Goal: Check status: Check status

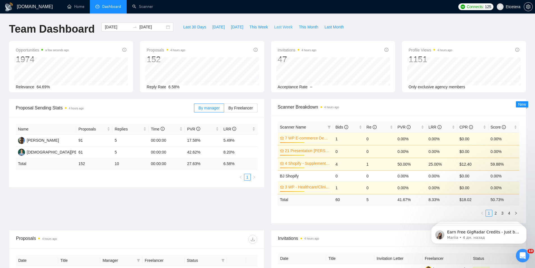
click at [278, 26] on span "Last Week" at bounding box center [283, 27] width 19 height 6
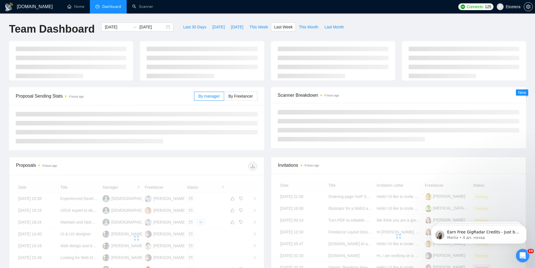
type input "[DATE]"
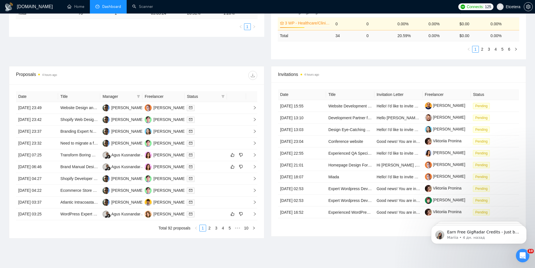
scroll to position [168, 0]
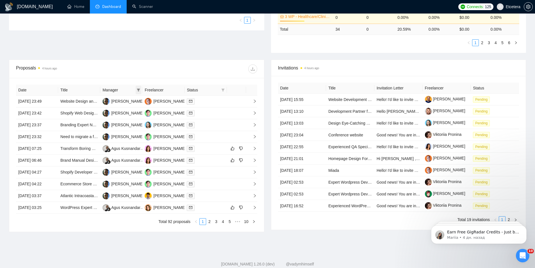
click at [138, 90] on icon "filter" at bounding box center [138, 89] width 3 height 3
click at [120, 108] on span "[PERSON_NAME]" at bounding box center [119, 109] width 32 height 4
checkbox input "true"
click at [123, 79] on div "Date Title Manager Freelancer Status 24 Aug, 2025 23:49 Website Design and Deve…" at bounding box center [136, 155] width 255 height 154
drag, startPoint x: 72, startPoint y: 170, endPoint x: 72, endPoint y: 185, distance: 14.3
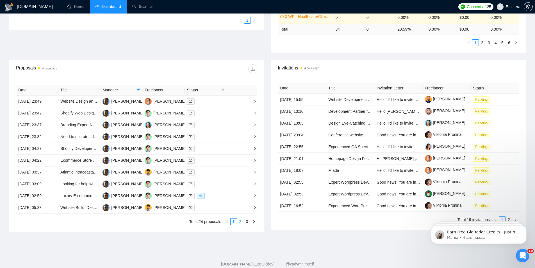
click at [241, 218] on div "Date Title Manager Freelancer Status 24 Aug, 2025 23:49 Website Design and Deve…" at bounding box center [136, 155] width 241 height 140
click at [241, 220] on link "2" at bounding box center [240, 221] width 6 height 6
click at [247, 220] on link "3" at bounding box center [247, 221] width 6 height 6
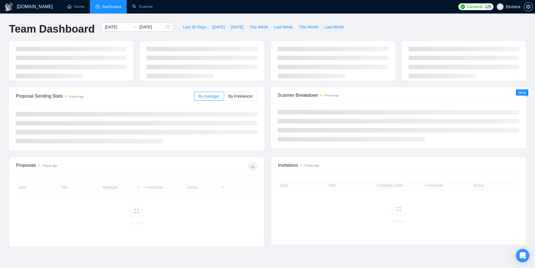
click at [271, 32] on div "Last 30 Days [DATE] [DATE] This Week Last Week This Month Last Month" at bounding box center [264, 31] width 174 height 19
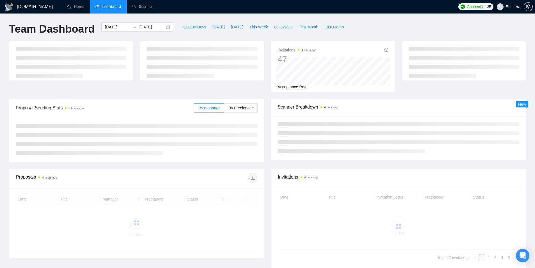
click at [271, 30] on button "Last Week" at bounding box center [283, 26] width 25 height 9
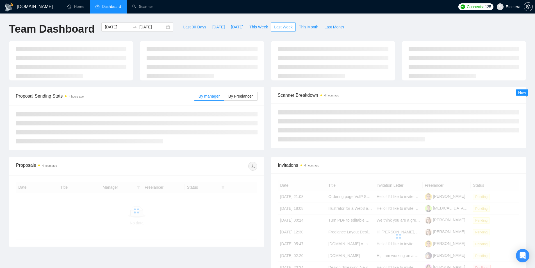
type input "[DATE]"
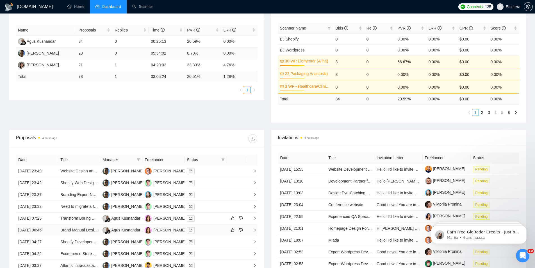
scroll to position [183, 0]
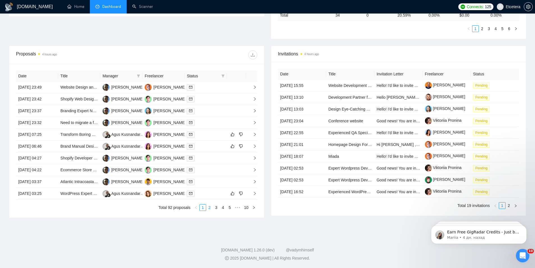
click at [212, 206] on link "2" at bounding box center [209, 207] width 6 height 6
click at [139, 76] on icon "filter" at bounding box center [138, 75] width 3 height 3
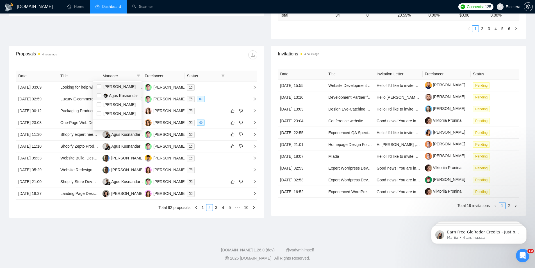
click at [118, 90] on li "[PERSON_NAME]" at bounding box center [117, 86] width 48 height 9
checkbox input "true"
click at [136, 60] on div "Proposals 4 hours ago" at bounding box center [136, 55] width 241 height 18
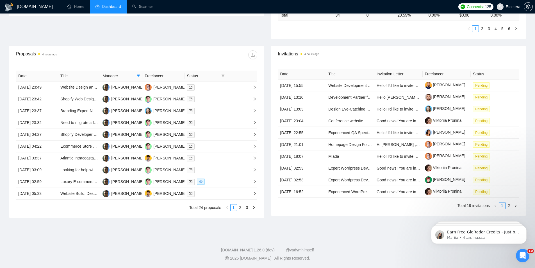
drag, startPoint x: 241, startPoint y: 208, endPoint x: 244, endPoint y: 210, distance: 4.2
click at [241, 208] on link "2" at bounding box center [240, 207] width 6 height 6
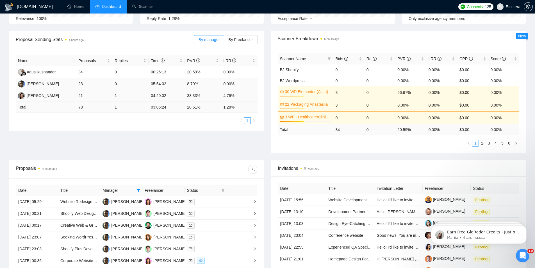
scroll to position [56, 0]
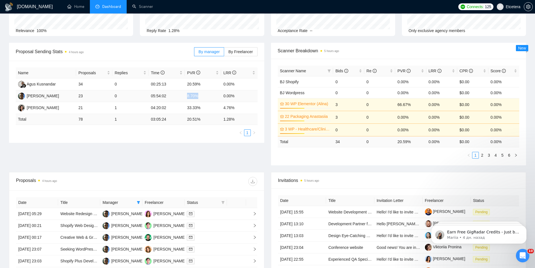
drag, startPoint x: 192, startPoint y: 95, endPoint x: 202, endPoint y: 96, distance: 10.1
click at [202, 96] on td "8.70%" at bounding box center [203, 96] width 36 height 12
click at [171, 138] on div "Name Proposals Replies Time PVR LRR Agus Kusnandar 34 0 00:25:13 20.59% 0.00% […" at bounding box center [136, 102] width 255 height 82
drag, startPoint x: 186, startPoint y: 94, endPoint x: 199, endPoint y: 95, distance: 13.6
click at [199, 95] on td "8.70%" at bounding box center [203, 96] width 36 height 12
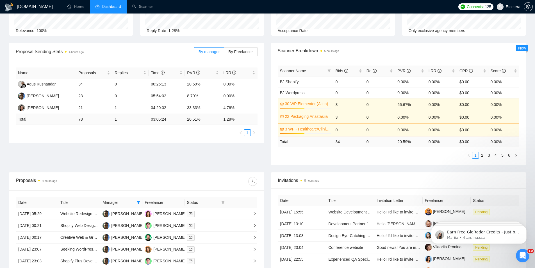
click at [168, 134] on ul "1" at bounding box center [137, 132] width 242 height 7
drag, startPoint x: 183, startPoint y: 96, endPoint x: 199, endPoint y: 95, distance: 16.6
click at [199, 95] on tr "[PERSON_NAME] 23 0 05:54:02 8.70% 0.00%" at bounding box center [137, 96] width 242 height 12
click at [171, 138] on div "Name Proposals Replies Time PVR LRR Agus Kusnandar 34 0 00:25:13 20.59% 0.00% […" at bounding box center [136, 102] width 255 height 82
drag, startPoint x: 186, startPoint y: 95, endPoint x: 198, endPoint y: 95, distance: 11.5
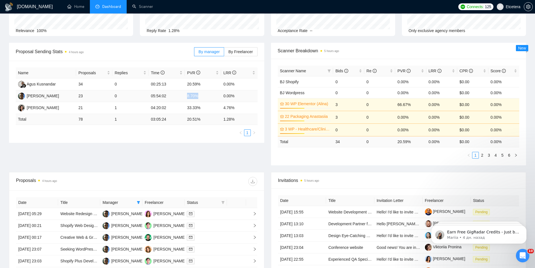
click at [198, 95] on td "8.70%" at bounding box center [203, 96] width 36 height 12
click at [164, 147] on div "Proposal Sending Stats 4 hours ago By manager By Freelancer Name Proposals Repl…" at bounding box center [268, 107] width 524 height 129
drag, startPoint x: 190, startPoint y: 94, endPoint x: 198, endPoint y: 94, distance: 7.9
click at [198, 94] on td "8.70%" at bounding box center [203, 96] width 36 height 12
click at [167, 141] on div "Name Proposals Replies Time PVR LRR Agus Kusnandar 34 0 00:25:13 20.59% 0.00% […" at bounding box center [136, 102] width 255 height 82
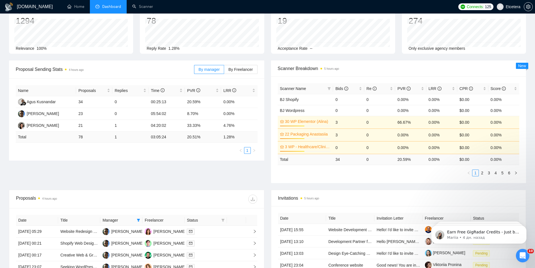
scroll to position [0, 0]
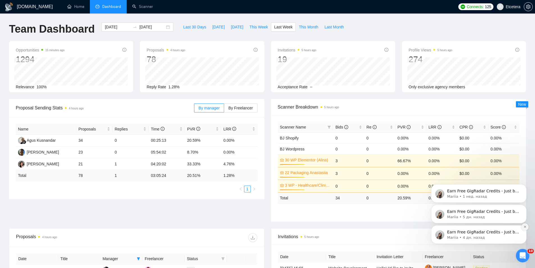
click at [526, 225] on icon "Dismiss notification" at bounding box center [524, 226] width 3 height 3
click at [526, 226] on icon "Dismiss notification" at bounding box center [525, 227] width 3 height 3
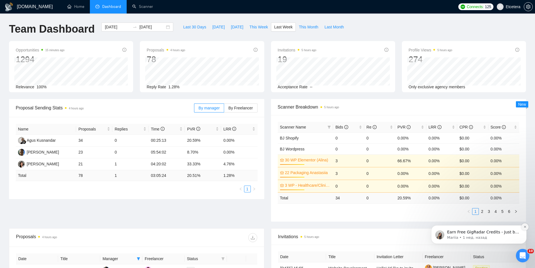
click at [525, 225] on icon "Dismiss notification" at bounding box center [524, 226] width 3 height 3
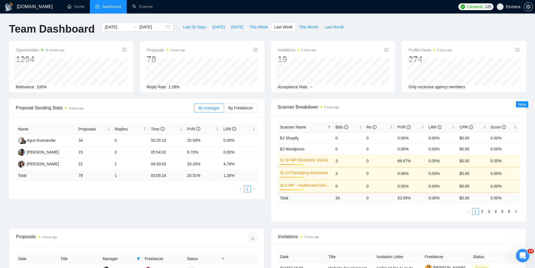
click at [185, 22] on div "[DOMAIN_NAME] Home Dashboard Scanner Connects: 125 Etcetera Team Dashboard [DAT…" at bounding box center [267, 225] width 535 height 450
click at [187, 24] on button "Last 30 Days" at bounding box center [194, 26] width 29 height 9
type input "[DATE]"
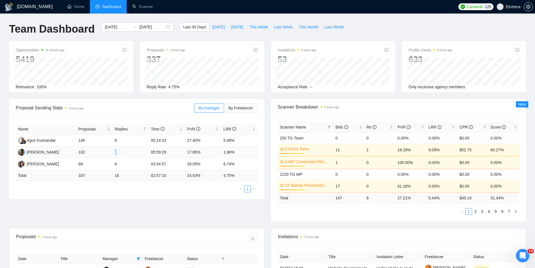
drag, startPoint x: 113, startPoint y: 153, endPoint x: 117, endPoint y: 153, distance: 3.7
click at [117, 153] on td "2" at bounding box center [130, 152] width 36 height 12
click at [110, 197] on div "Name Proposals Replies Time PVR LRR Agus Kusnandar 146 8 00:14:33 27.40% 5.48% …" at bounding box center [136, 158] width 255 height 82
drag, startPoint x: 113, startPoint y: 152, endPoint x: 115, endPoint y: 169, distance: 17.0
click at [119, 152] on td "2" at bounding box center [130, 152] width 36 height 12
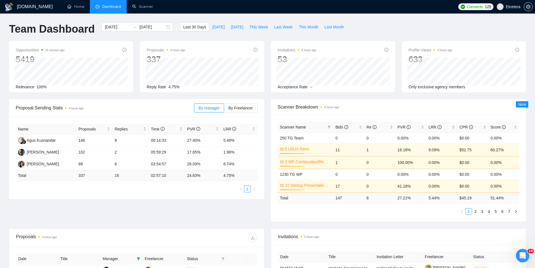
click at [115, 185] on ul "1" at bounding box center [137, 188] width 242 height 7
click at [164, 28] on div "[DATE] [DATE]" at bounding box center [137, 26] width 72 height 9
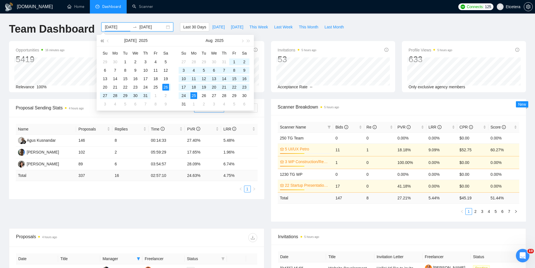
click at [102, 44] on button "button" at bounding box center [102, 40] width 6 height 11
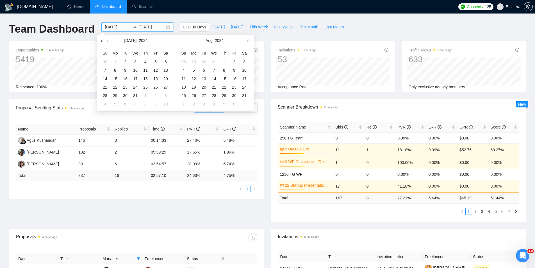
click at [102, 40] on span "button" at bounding box center [102, 40] width 3 height 3
click at [247, 40] on span "button" at bounding box center [248, 40] width 3 height 3
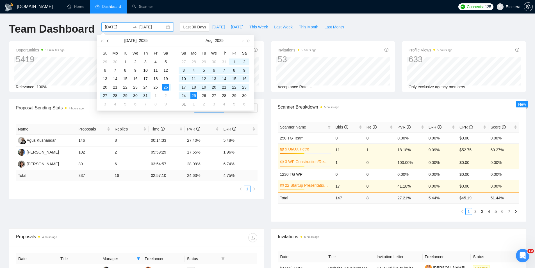
click at [108, 40] on span "button" at bounding box center [108, 40] width 3 height 3
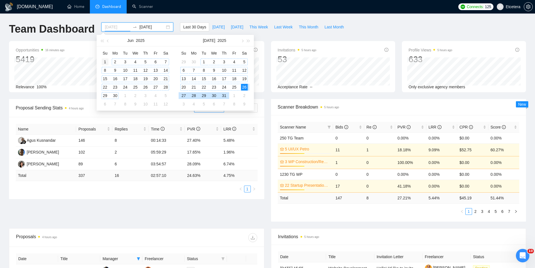
type input "[DATE]"
click at [104, 60] on div "1" at bounding box center [105, 61] width 7 height 7
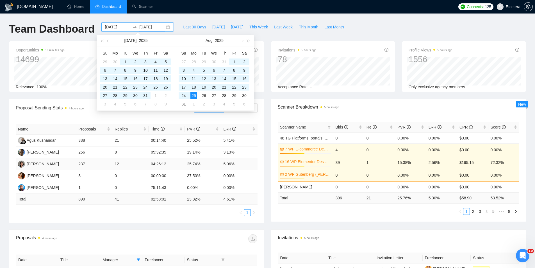
type input "[DATE]"
click at [193, 25] on span "Last 30 Days" at bounding box center [194, 27] width 23 height 6
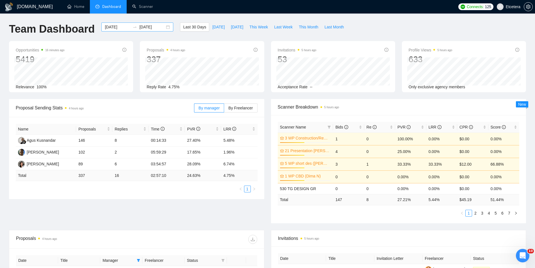
click at [164, 28] on div "[DATE] [DATE]" at bounding box center [137, 26] width 72 height 9
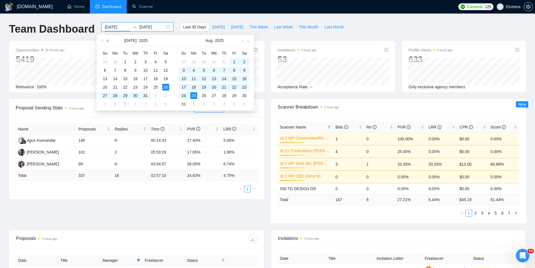
click at [110, 41] on button "button" at bounding box center [108, 40] width 6 height 11
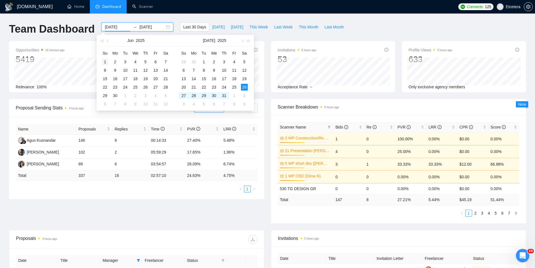
type input "[DATE]"
click at [107, 61] on div "1" at bounding box center [105, 61] width 7 height 7
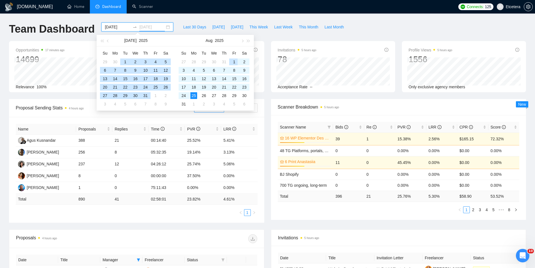
click at [233, 62] on div "1" at bounding box center [234, 61] width 7 height 7
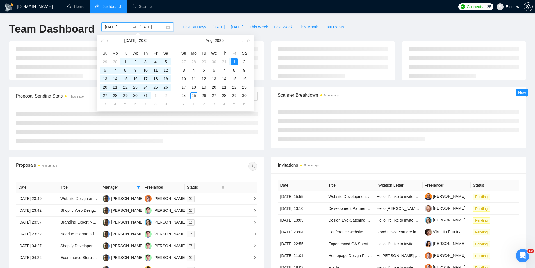
type input "[DATE]"
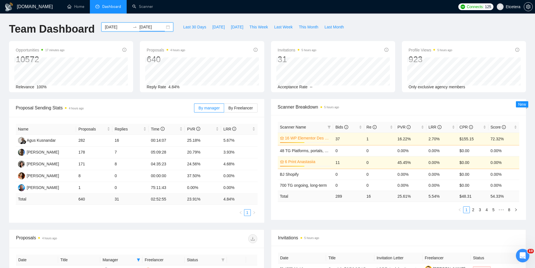
click at [164, 27] on div "[DATE] [DATE]" at bounding box center [137, 26] width 72 height 9
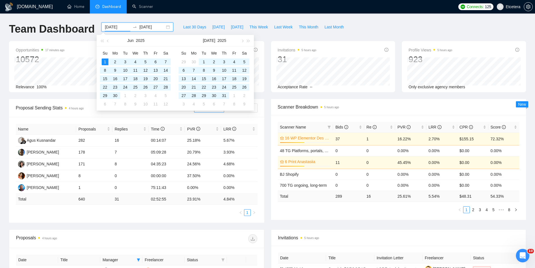
click at [81, 41] on div "Opportunities 17 minutes ago 10572 Relevance 100%" at bounding box center [71, 66] width 124 height 51
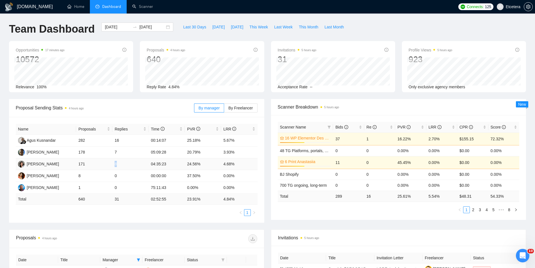
click at [118, 165] on td "8" at bounding box center [130, 164] width 36 height 12
click at [121, 107] on span "Proposal Sending Stats 4 hours ago" at bounding box center [105, 107] width 178 height 7
click at [162, 27] on div "[DATE] [DATE]" at bounding box center [137, 26] width 72 height 9
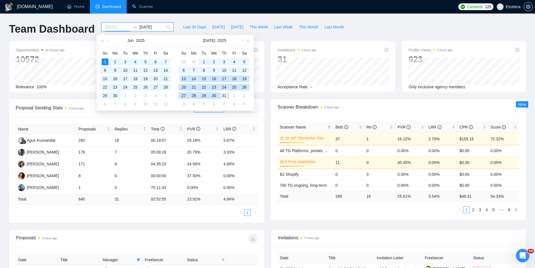
type input "[DATE]"
click at [225, 95] on div "31" at bounding box center [224, 95] width 7 height 7
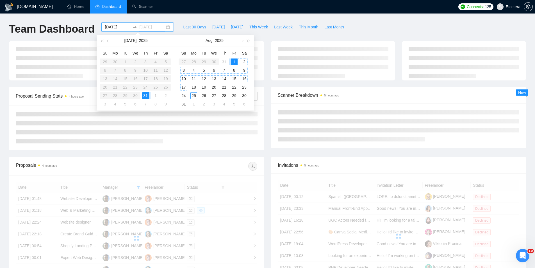
type input "[DATE]"
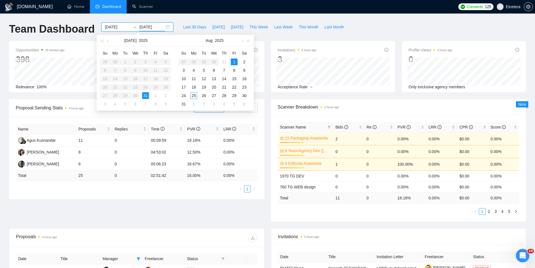
click at [75, 109] on time "4 hours ago" at bounding box center [76, 108] width 15 height 3
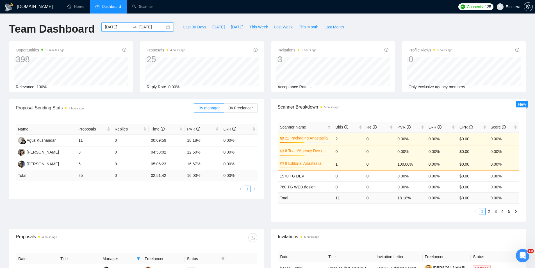
click at [165, 28] on div "[DATE] [DATE]" at bounding box center [137, 26] width 72 height 9
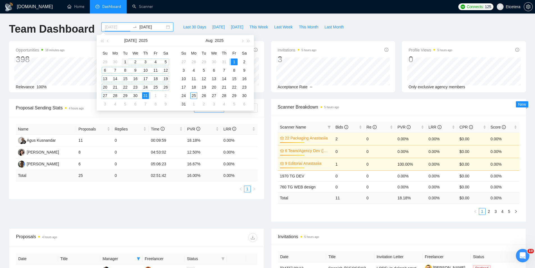
type input "[DATE]"
click at [126, 61] on div "1" at bounding box center [125, 61] width 7 height 7
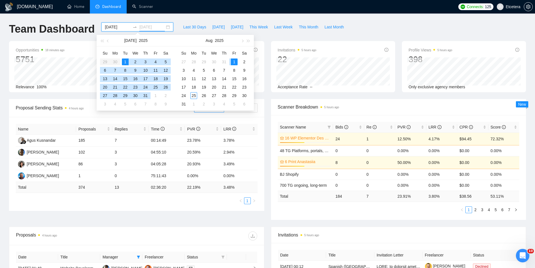
type input "[DATE]"
click at [233, 62] on div "1" at bounding box center [234, 61] width 7 height 7
